Goal: Task Accomplishment & Management: Use online tool/utility

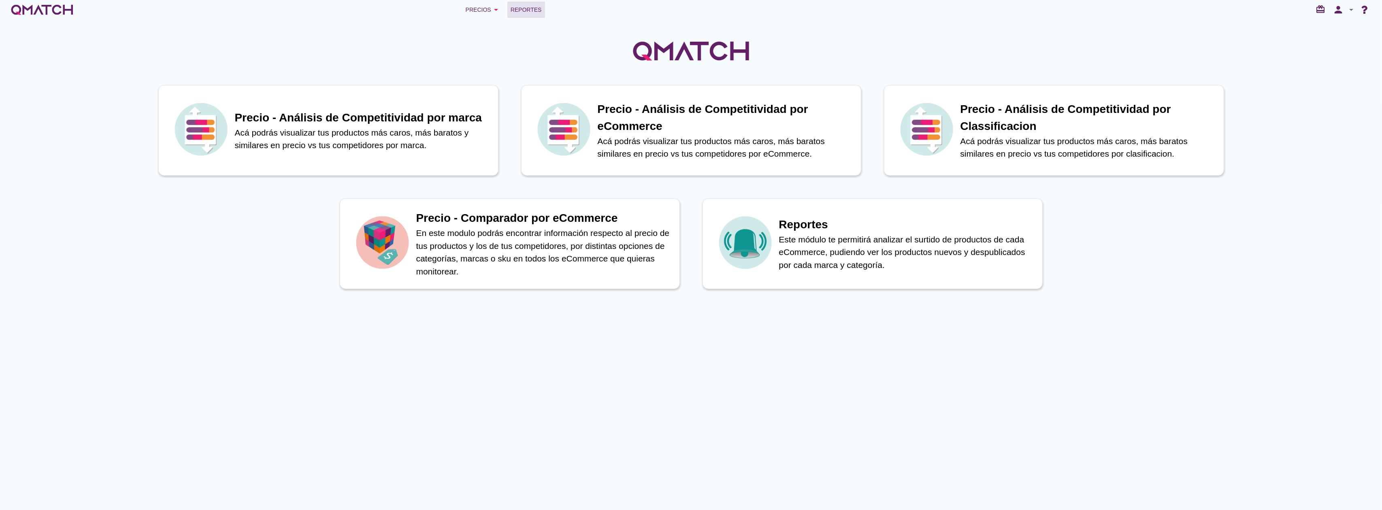
click at [520, 11] on span "Reportes" at bounding box center [526, 10] width 31 height 10
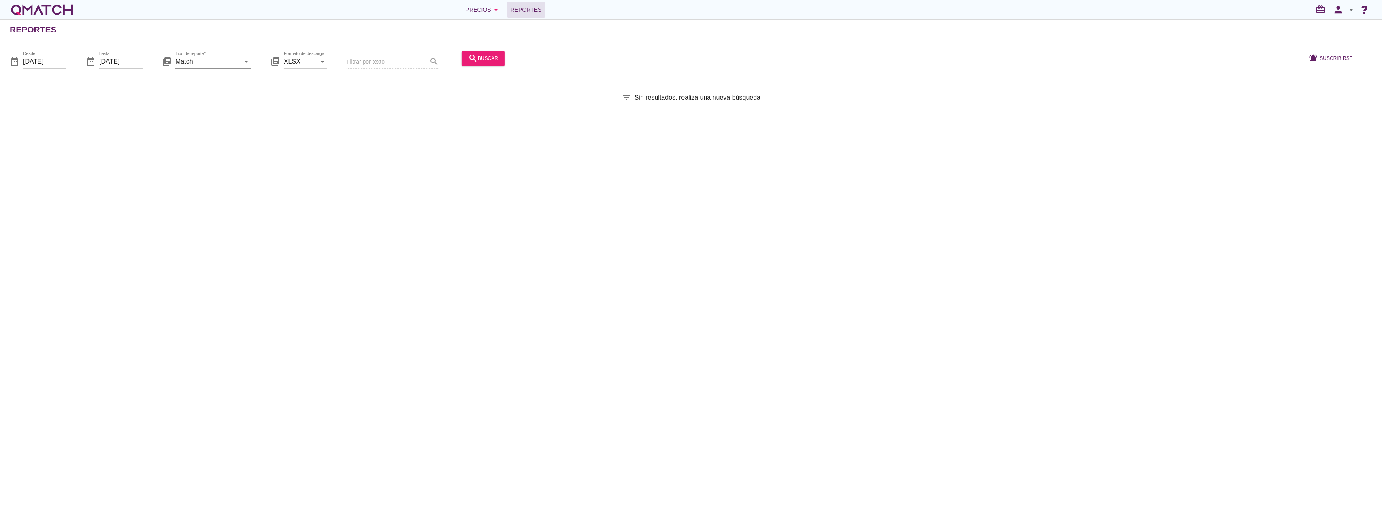
click at [230, 63] on input "Match" at bounding box center [207, 61] width 64 height 13
click at [226, 140] on div "Match con historicos" at bounding box center [224, 140] width 85 height 10
type input "Match con historicos"
click at [478, 62] on div "search buscar" at bounding box center [483, 58] width 30 height 10
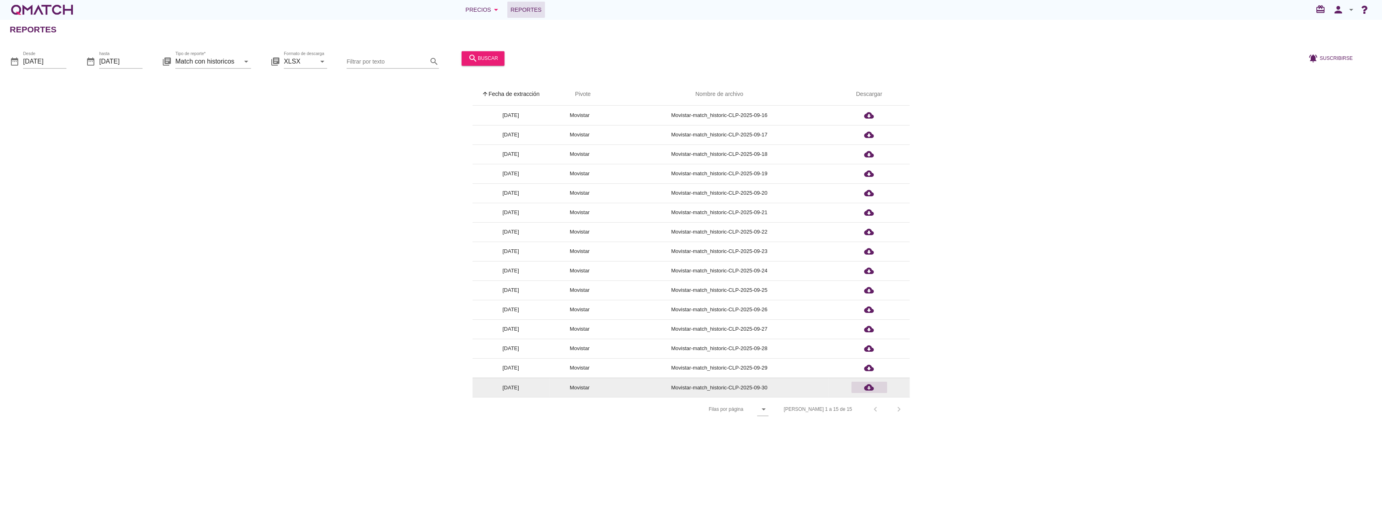
click at [865, 386] on icon "cloud_download" at bounding box center [869, 388] width 10 height 10
click at [1351, 11] on icon "arrow_drop_down" at bounding box center [1351, 10] width 10 height 10
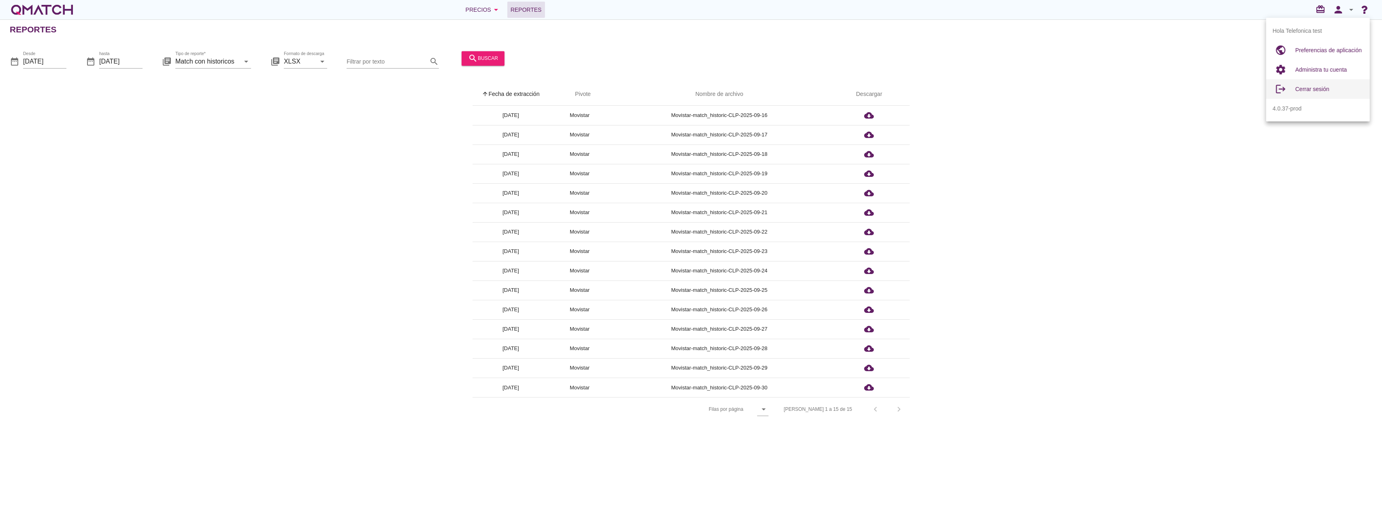
click at [1305, 92] on div "Cerrar sesión" at bounding box center [1329, 89] width 68 height 10
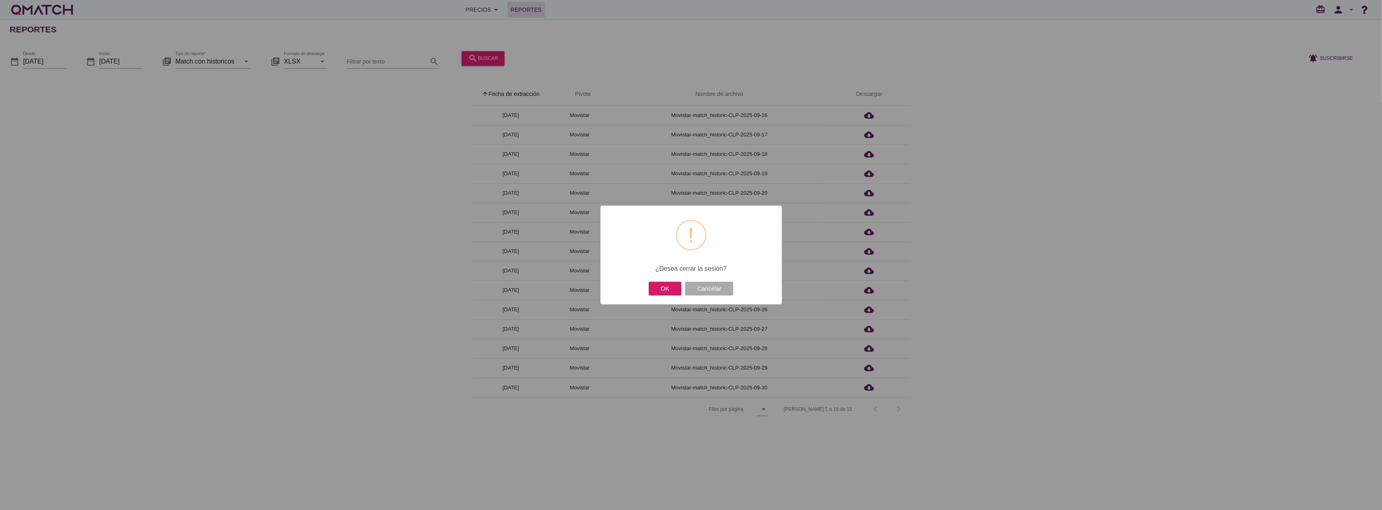
click at [662, 290] on button "OK" at bounding box center [665, 289] width 33 height 14
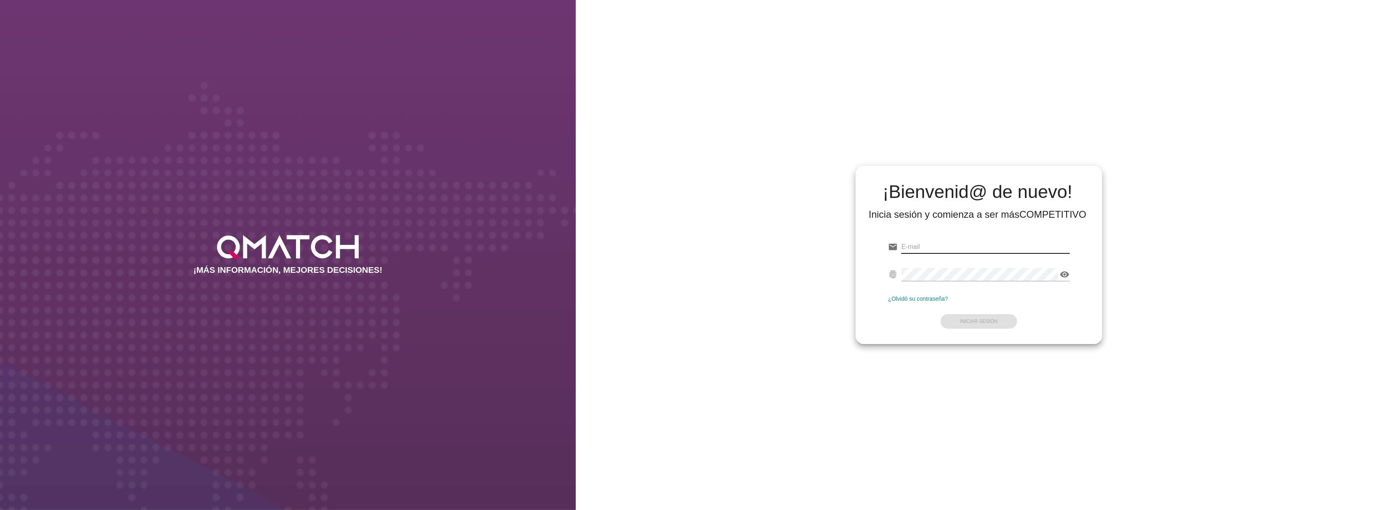
click at [946, 249] on input "email" at bounding box center [985, 246] width 168 height 13
type input "test@test.cencosud.cl"
click at [975, 323] on strong "Iniciar Sesión" at bounding box center [979, 322] width 38 height 6
